Goal: Entertainment & Leisure: Consume media (video, audio)

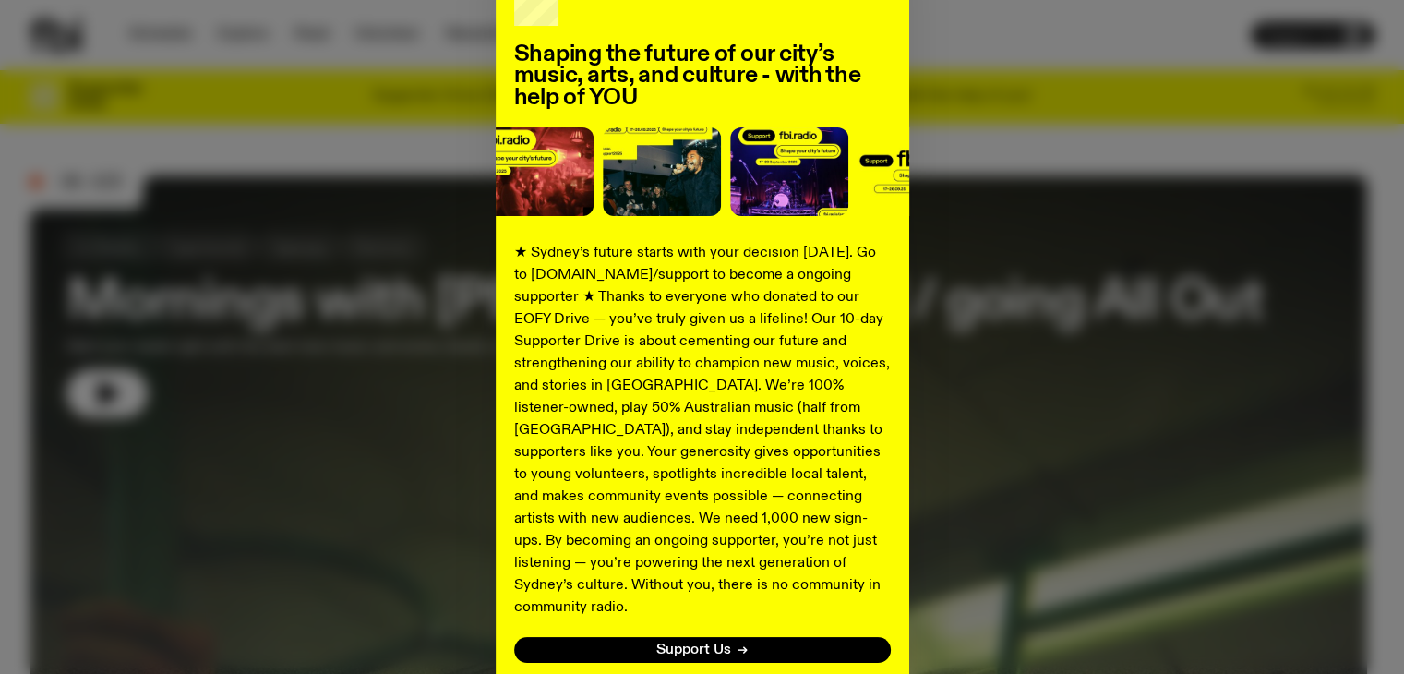
scroll to position [210, 0]
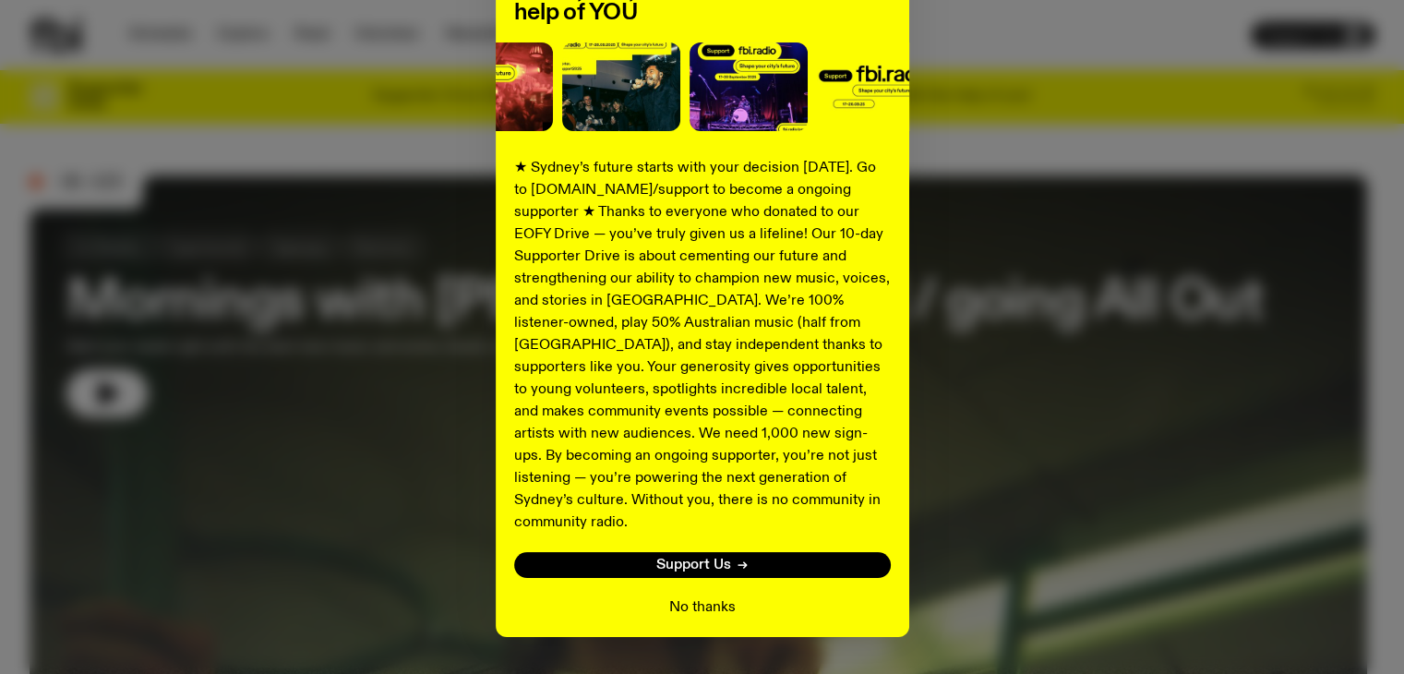
click at [684, 596] on button "No thanks" at bounding box center [702, 607] width 66 height 22
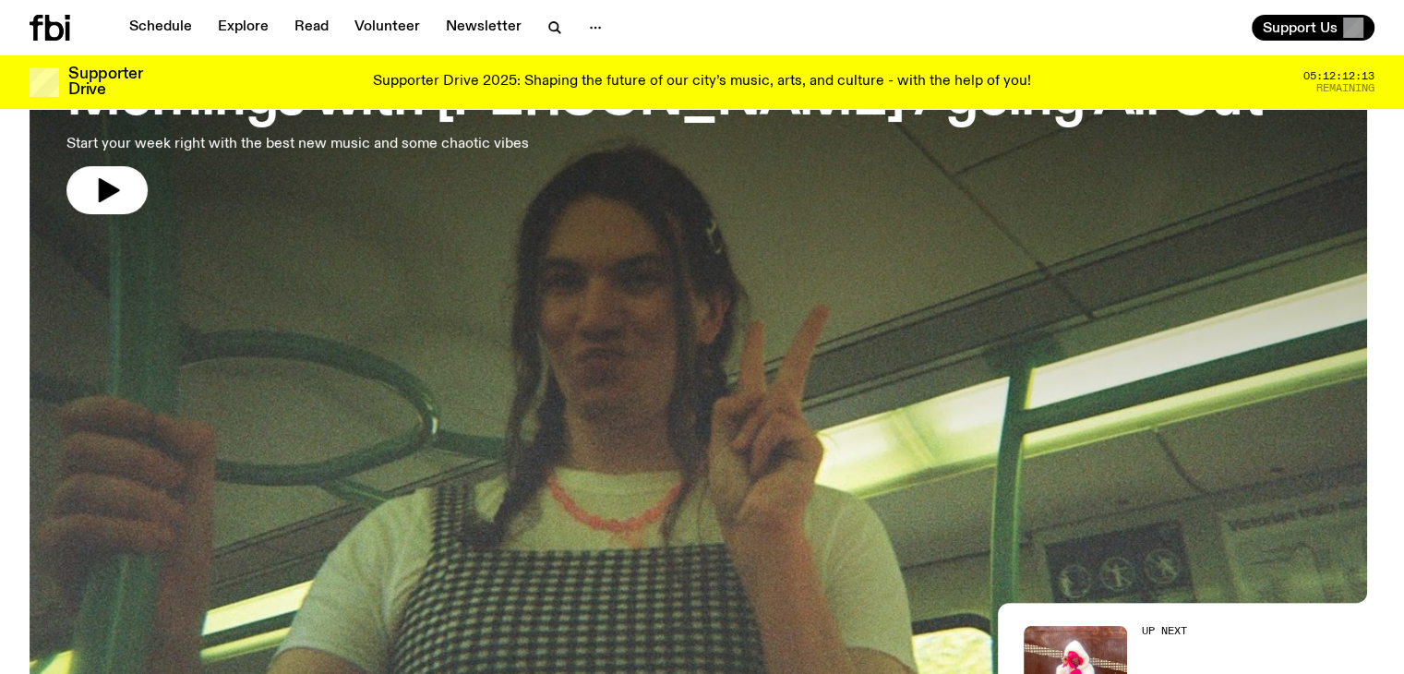
scroll to position [160, 0]
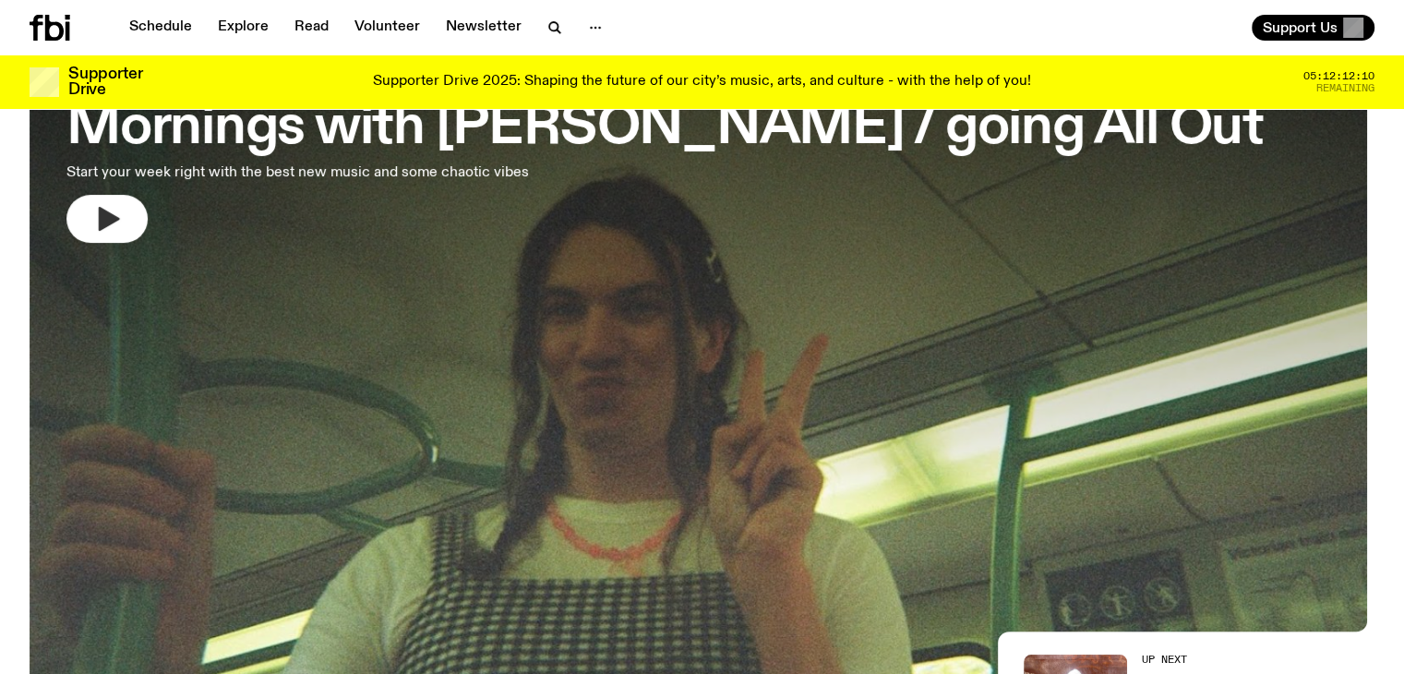
click at [114, 216] on icon "button" at bounding box center [109, 219] width 21 height 24
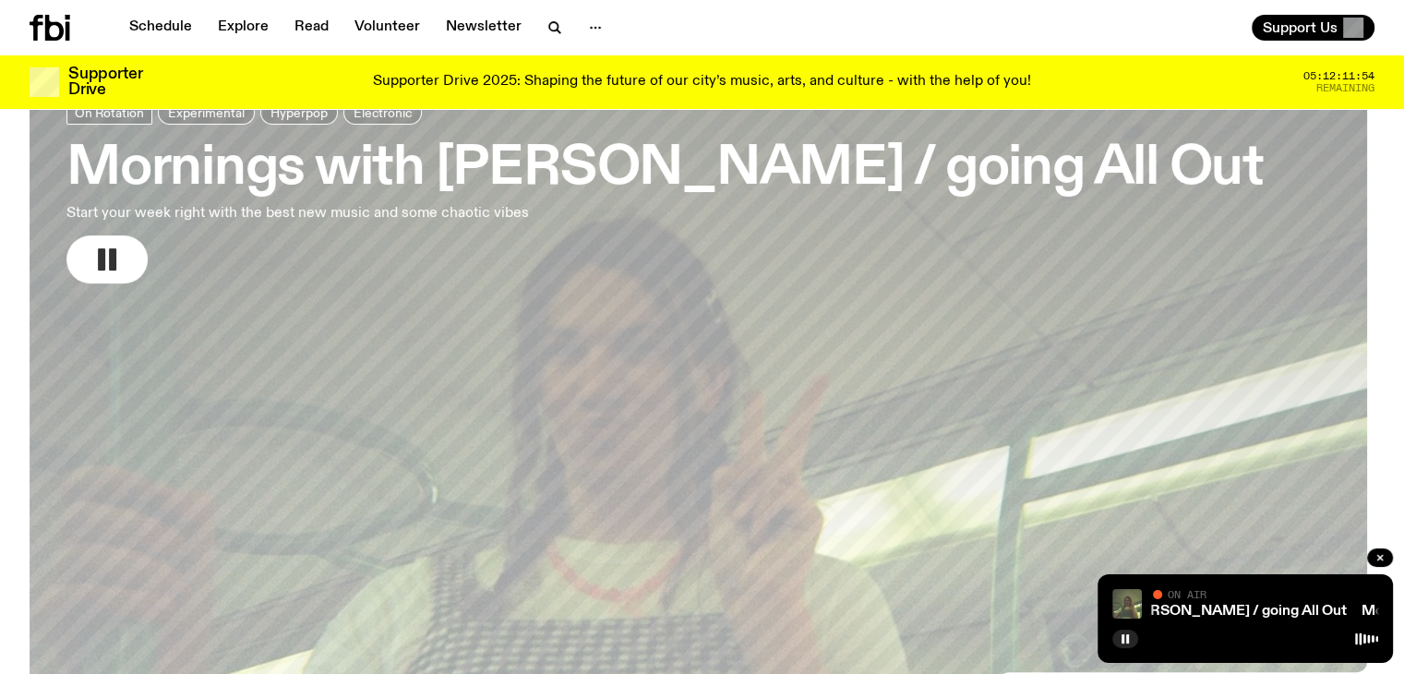
scroll to position [0, 0]
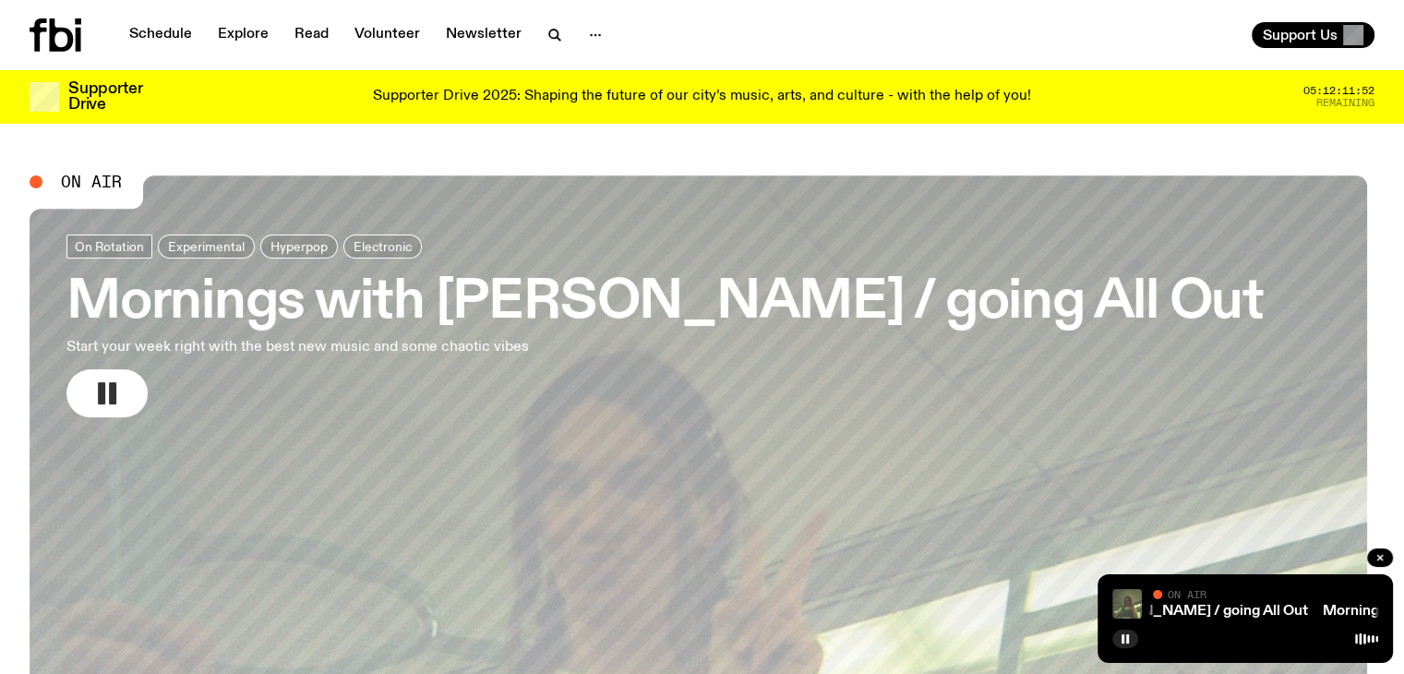
click at [127, 392] on button "button" at bounding box center [106, 393] width 81 height 48
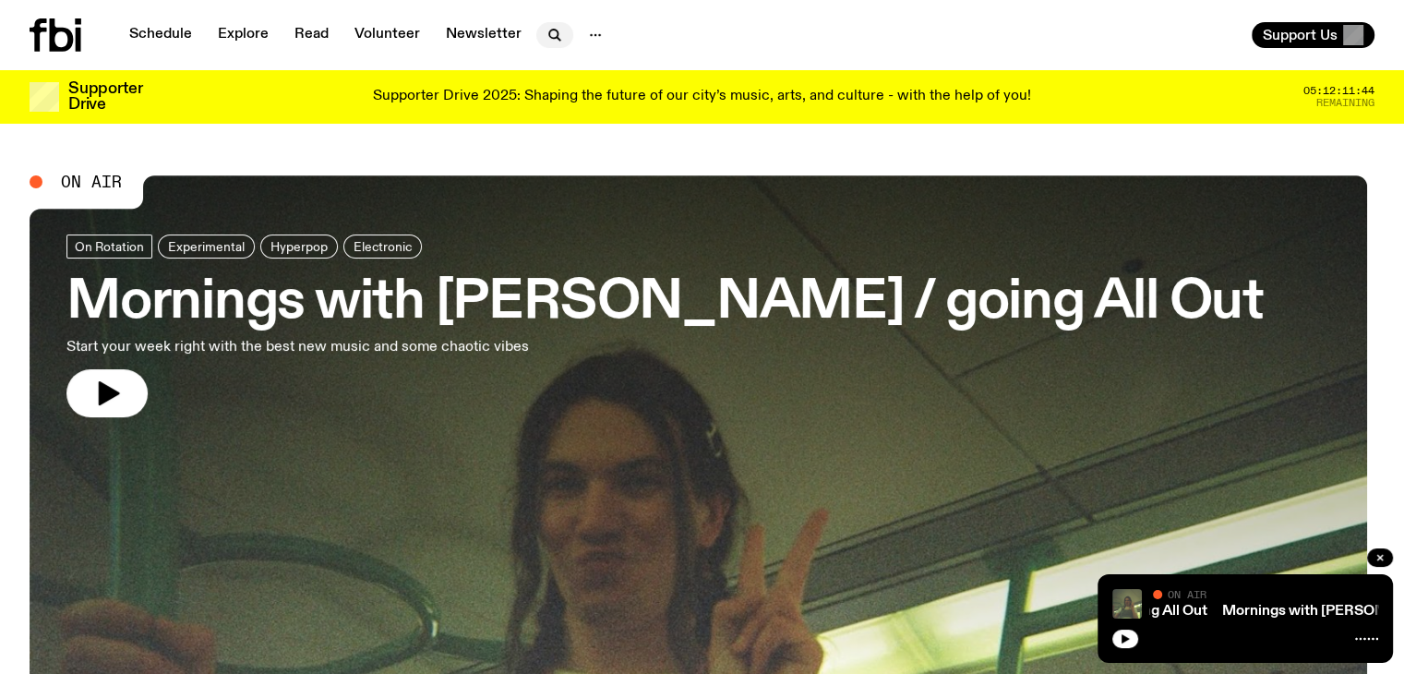
click at [559, 34] on icon "button" at bounding box center [555, 35] width 22 height 22
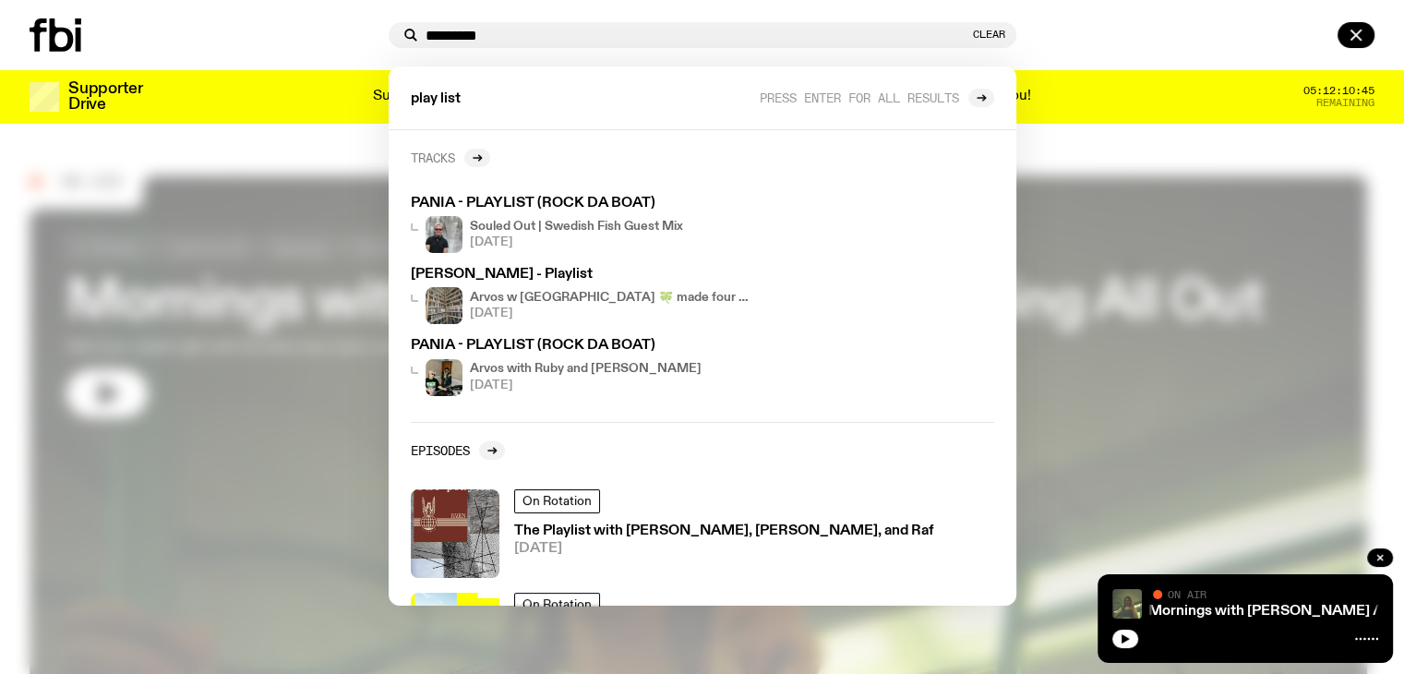
type input "*********"
click at [436, 153] on h2 "Tracks" at bounding box center [433, 157] width 44 height 14
